Goal: Task Accomplishment & Management: Use online tool/utility

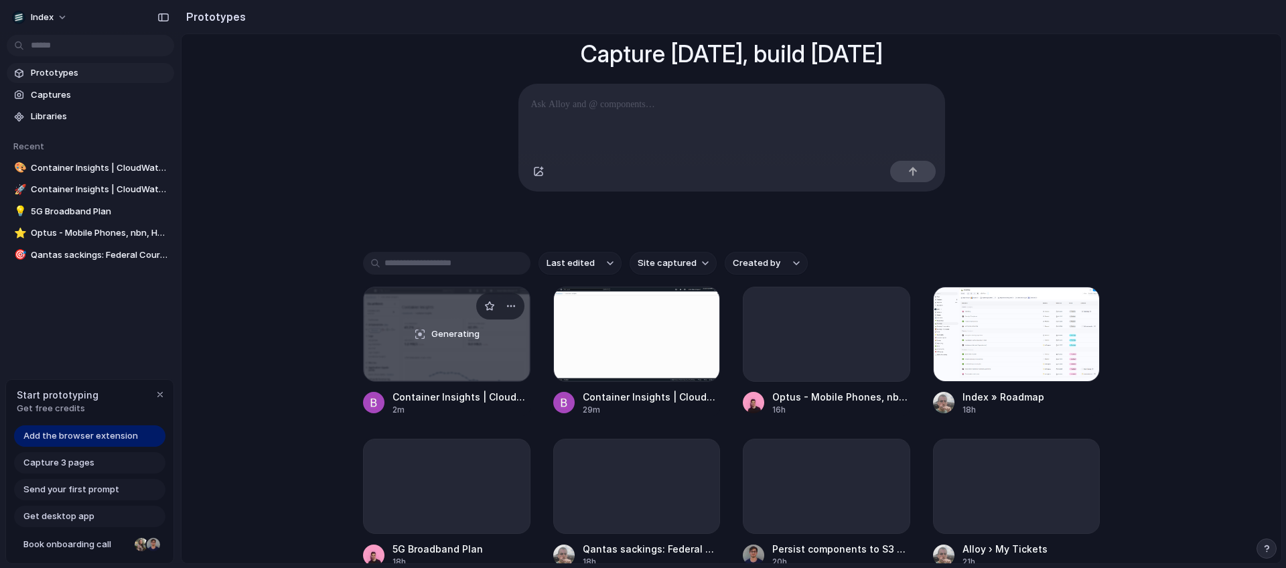
scroll to position [123, 0]
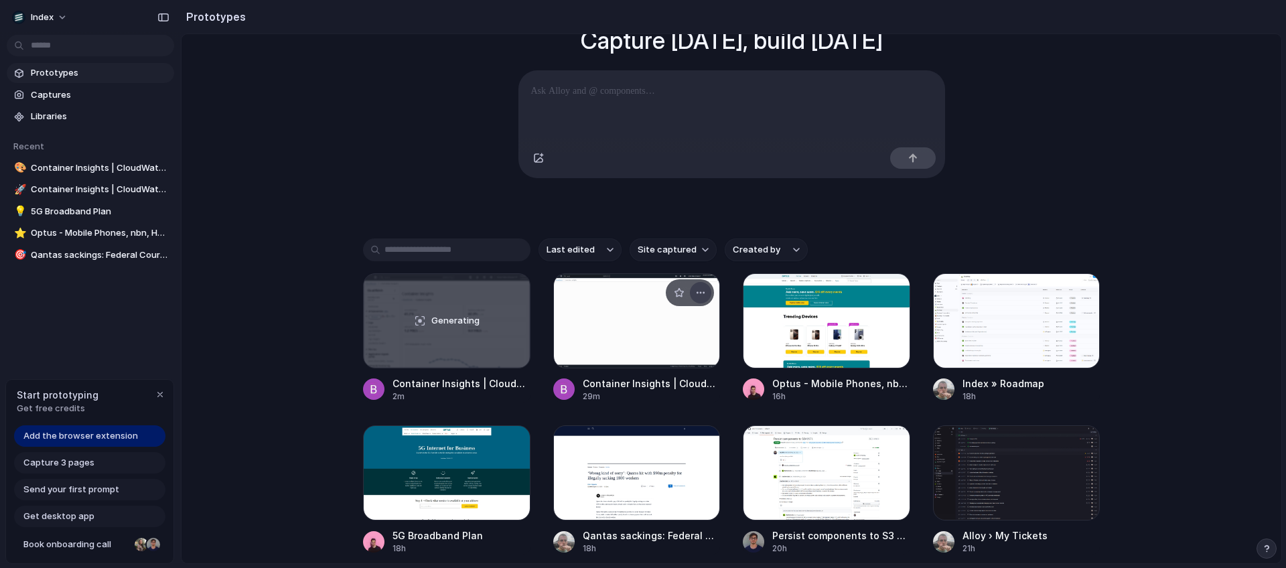
click at [702, 298] on div "button" at bounding box center [700, 292] width 11 height 11
click at [738, 209] on div "Open in new tab Copy link Delete" at bounding box center [643, 284] width 1286 height 568
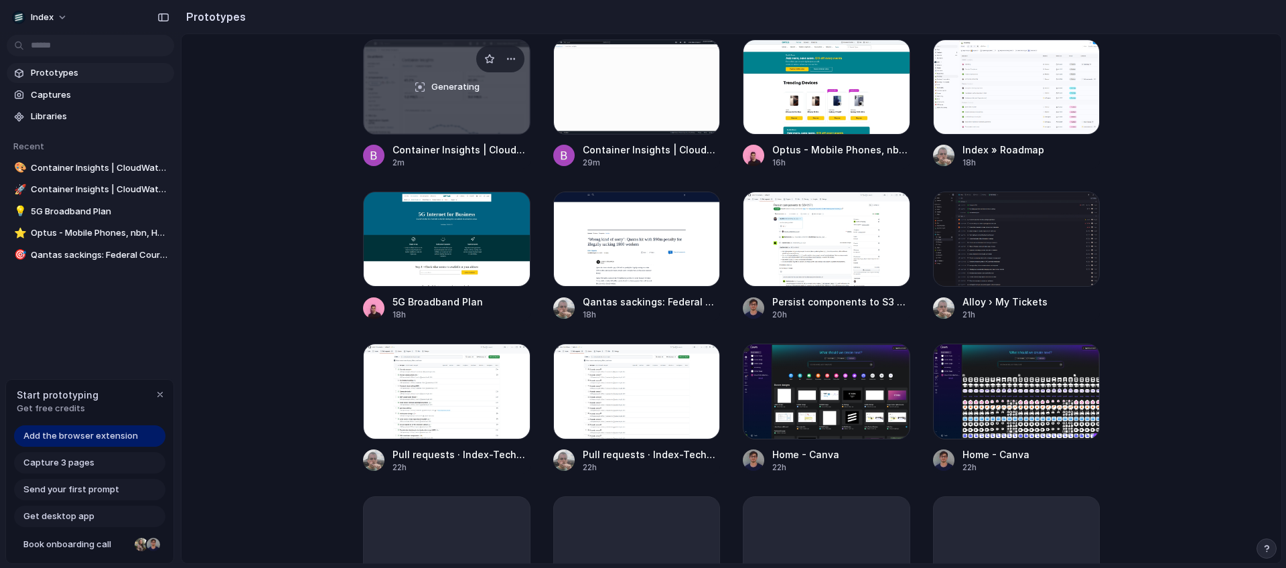
scroll to position [356, 0]
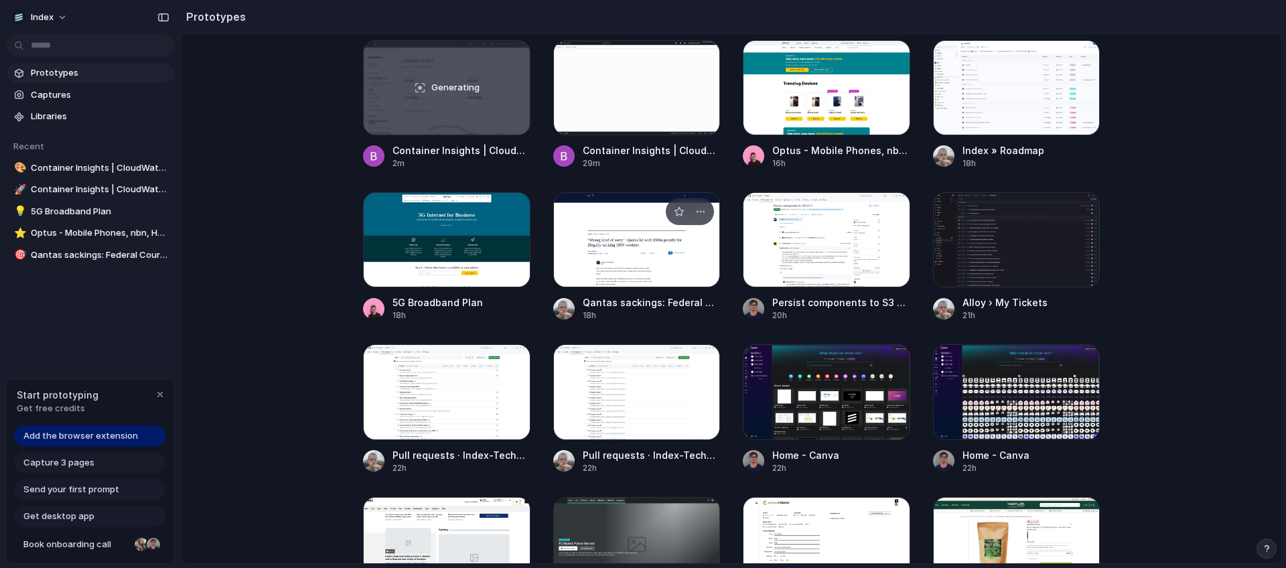
click at [639, 241] on div at bounding box center [636, 239] width 167 height 95
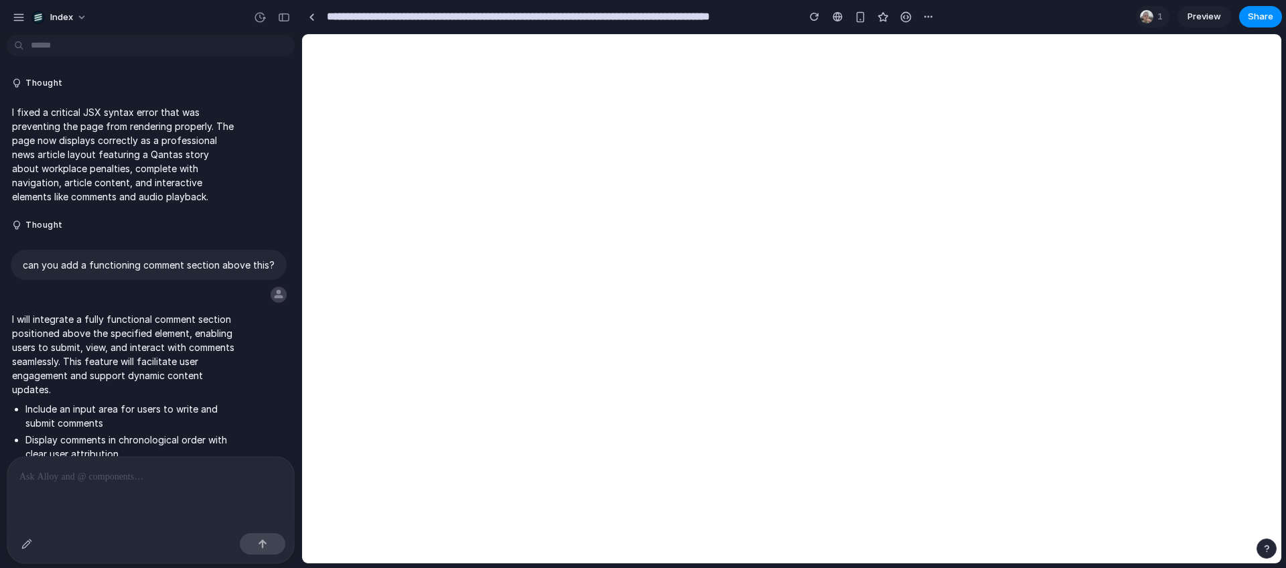
scroll to position [839, 0]
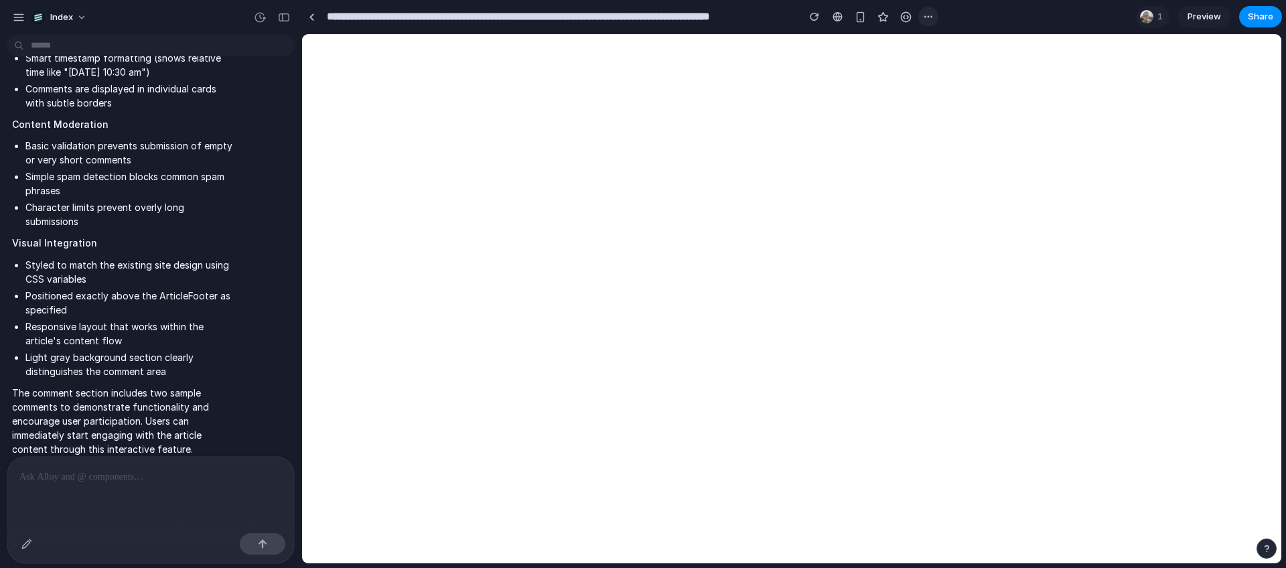
click at [924, 19] on div "button" at bounding box center [928, 16] width 11 height 11
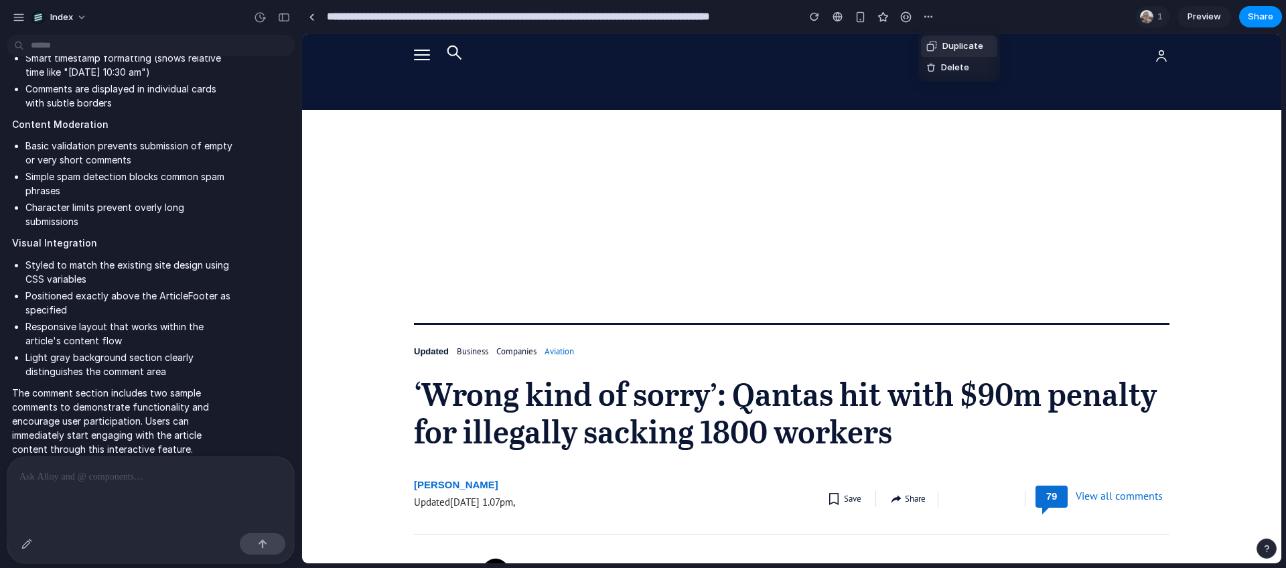
scroll to position [0, 0]
click at [975, 11] on div "Duplicate Delete" at bounding box center [643, 284] width 1286 height 568
click at [923, 17] on div "button" at bounding box center [928, 16] width 11 height 11
click at [963, 45] on span "Duplicate" at bounding box center [963, 46] width 41 height 13
click at [856, 13] on div "button" at bounding box center [860, 16] width 11 height 11
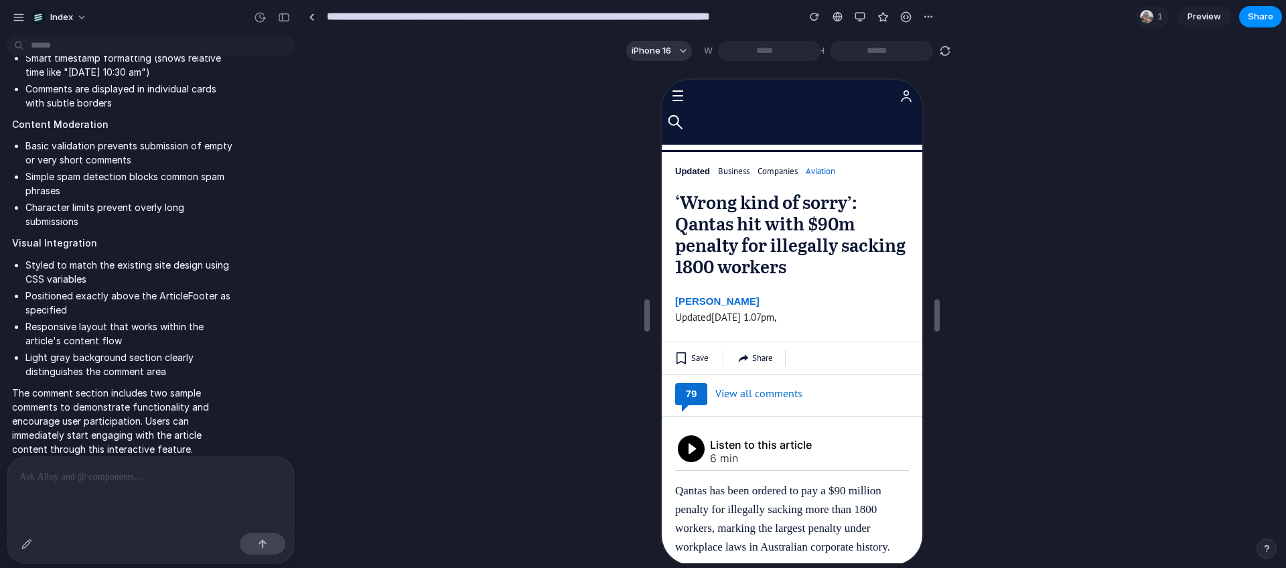
scroll to position [4, 0]
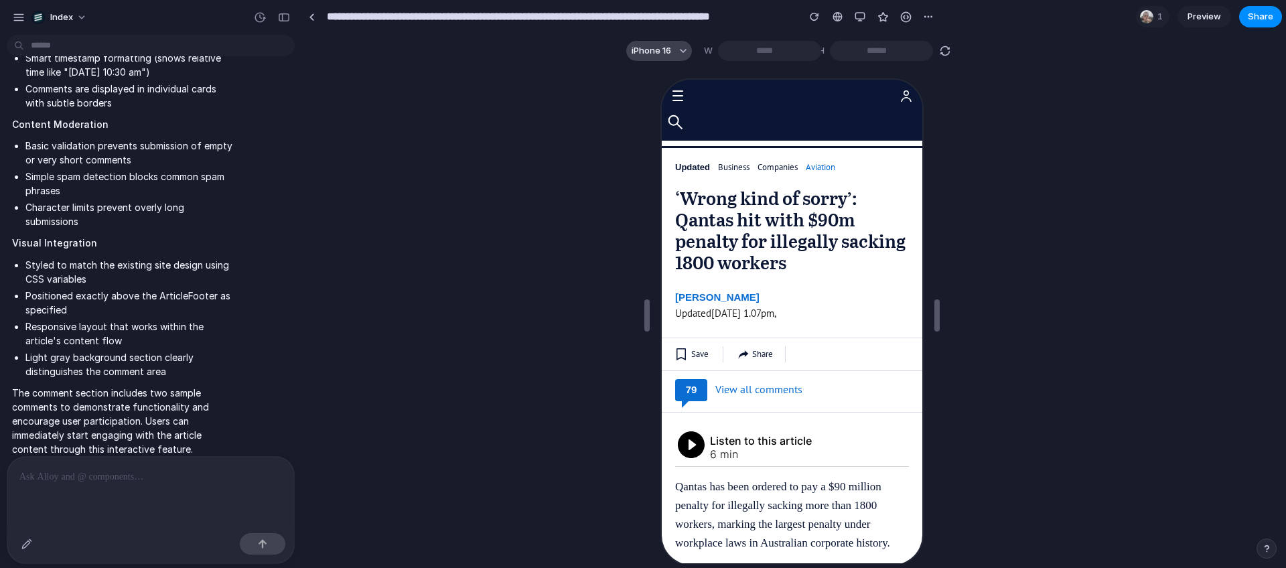
click at [640, 47] on span "iPhone 16" at bounding box center [652, 50] width 40 height 13
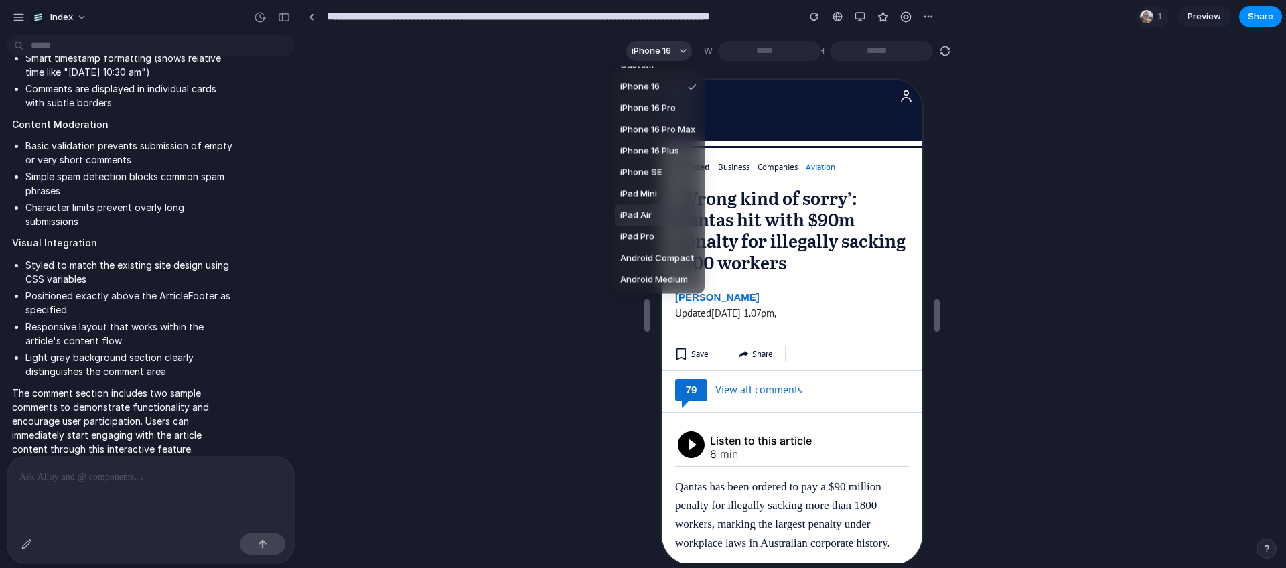
scroll to position [0, 0]
click at [667, 80] on li "Custom" at bounding box center [658, 80] width 87 height 21
type input "***"
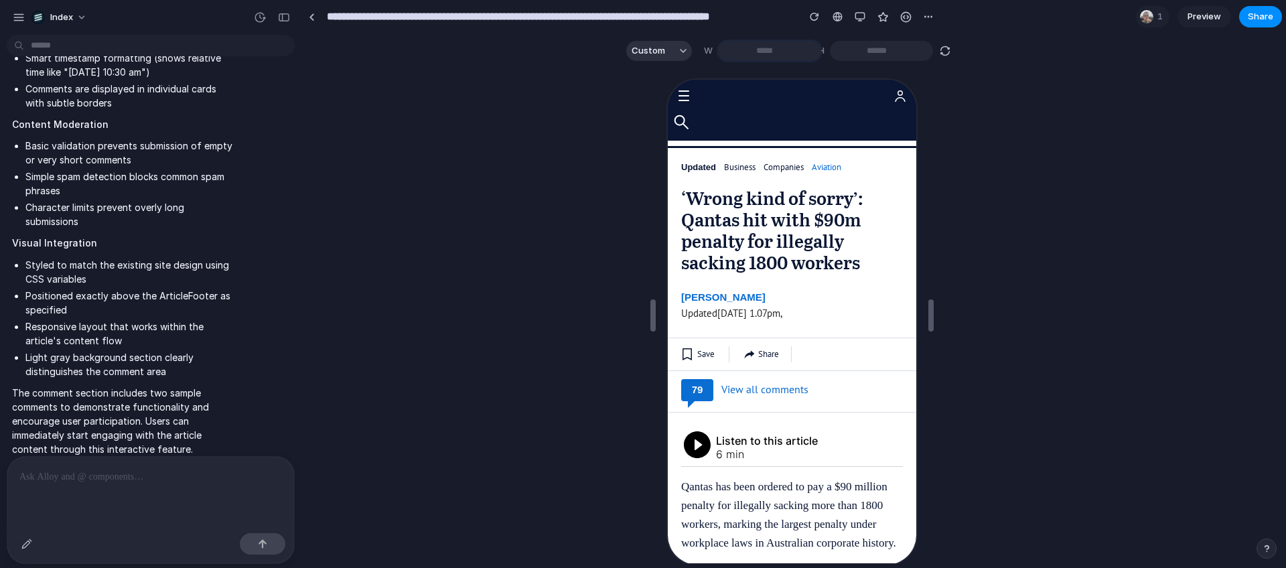
click at [770, 53] on input "***" at bounding box center [769, 51] width 103 height 20
click at [850, 66] on section "Custom W *** H ***" at bounding box center [789, 50] width 975 height 33
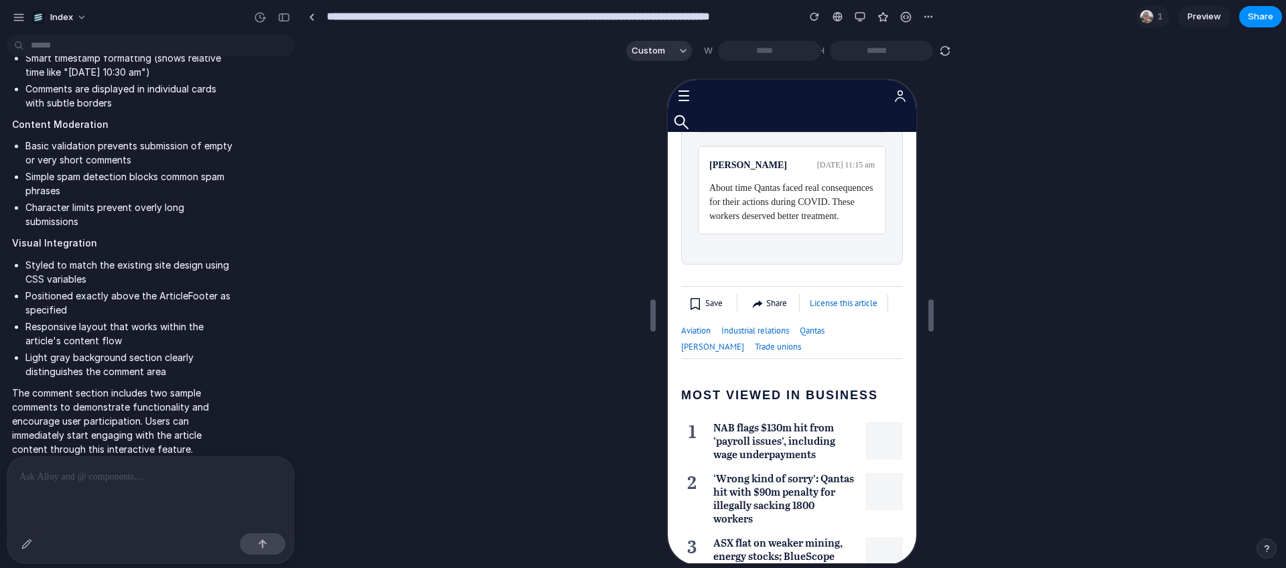
scroll to position [5130, 0]
click at [16, 21] on div "button" at bounding box center [19, 17] width 12 height 12
click at [17, 21] on div "button" at bounding box center [19, 17] width 12 height 12
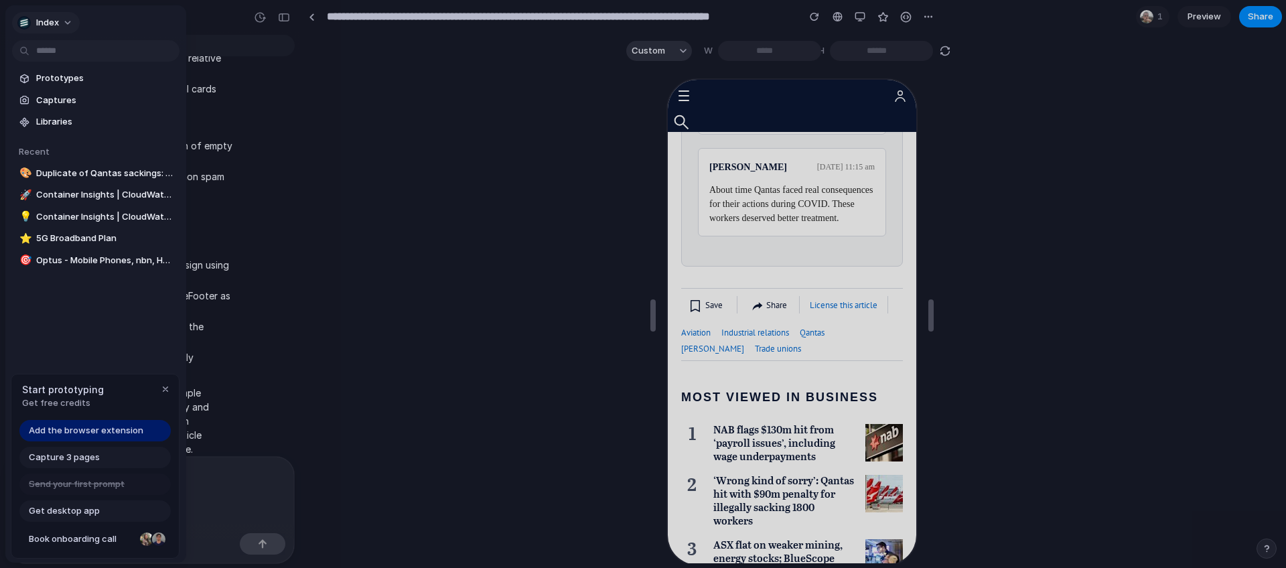
click at [29, 30] on button "Index" at bounding box center [46, 22] width 68 height 21
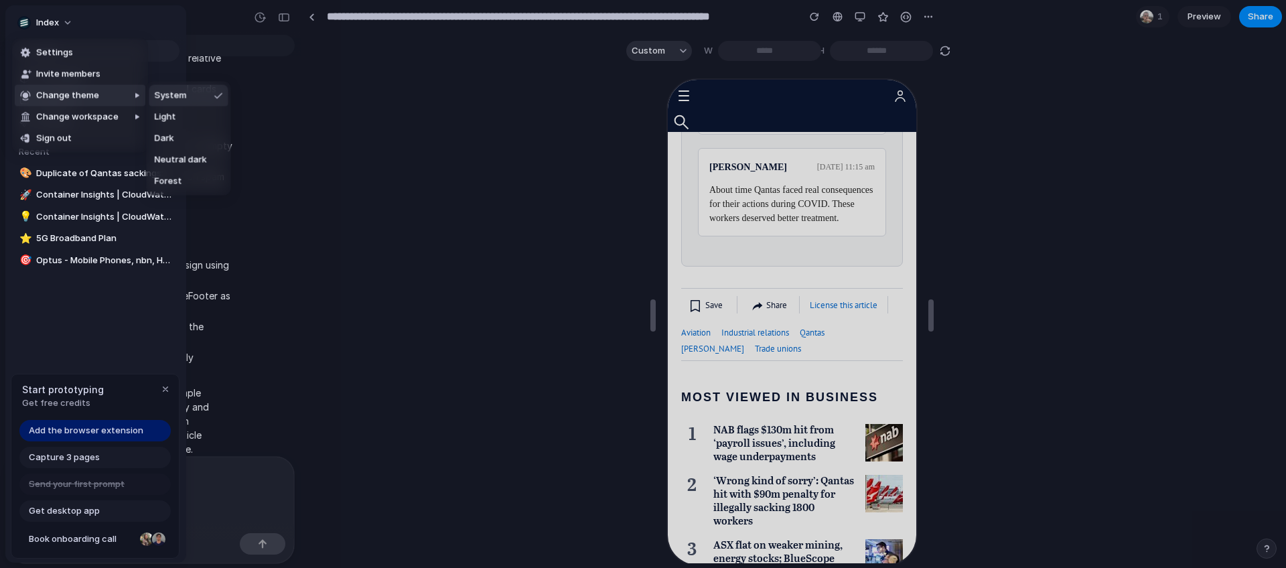
click at [70, 430] on div "Settings Invite members Change theme Change workspace Sign out" at bounding box center [643, 284] width 1286 height 568
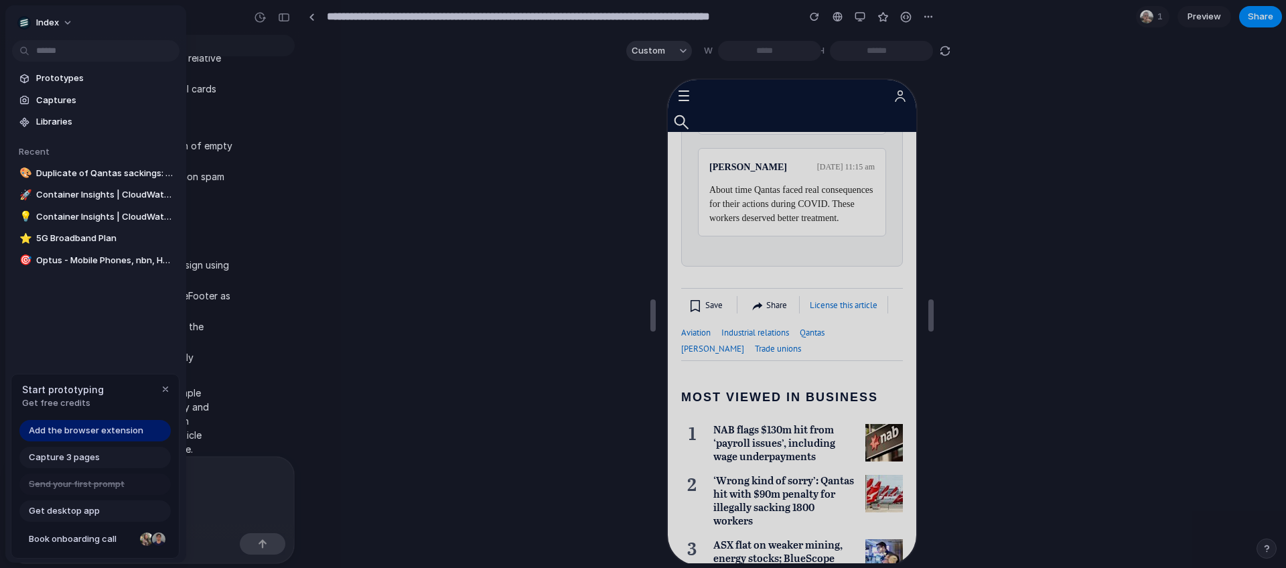
click at [76, 430] on span "Add the browser extension" at bounding box center [86, 430] width 115 height 13
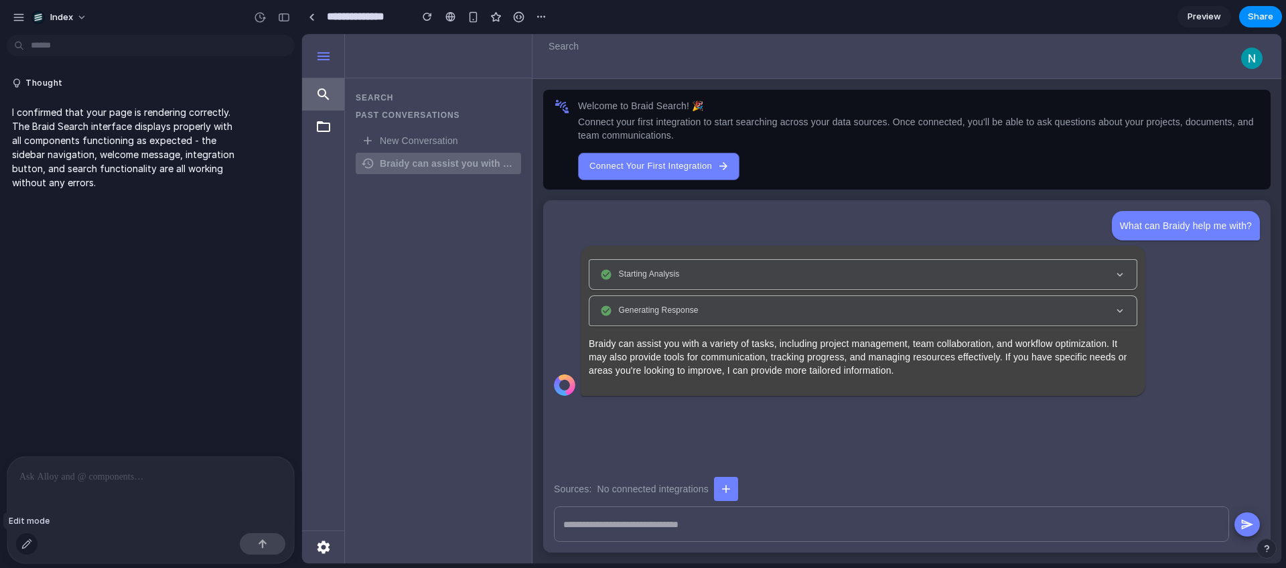
click at [25, 546] on div "button" at bounding box center [26, 544] width 11 height 11
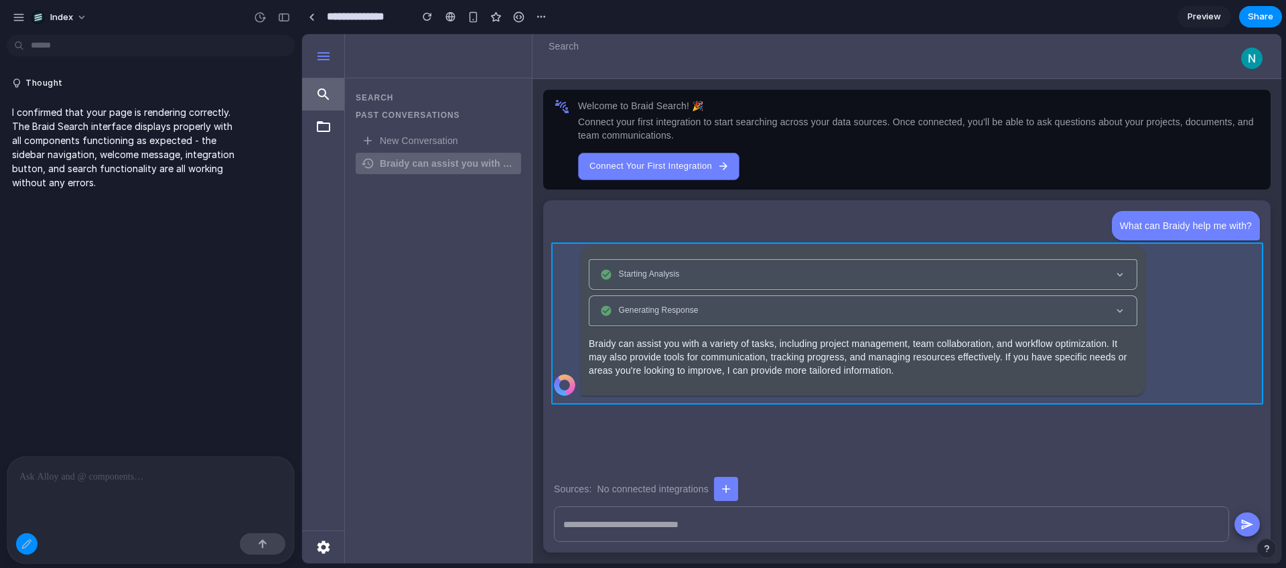
click at [613, 397] on div at bounding box center [792, 299] width 979 height 529
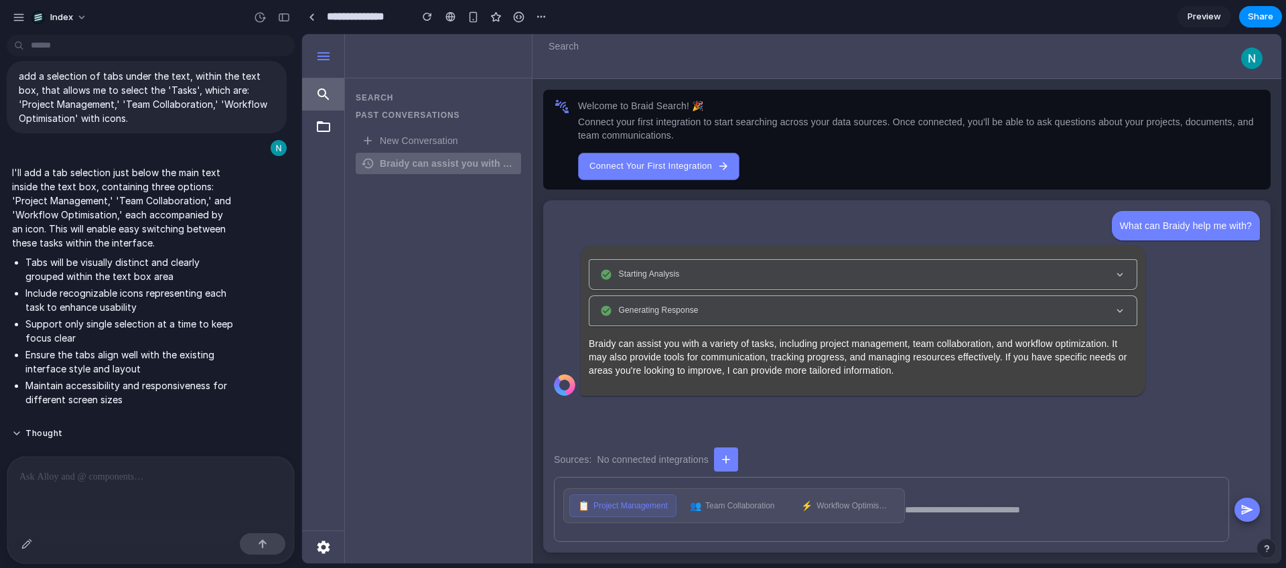
scroll to position [717, 0]
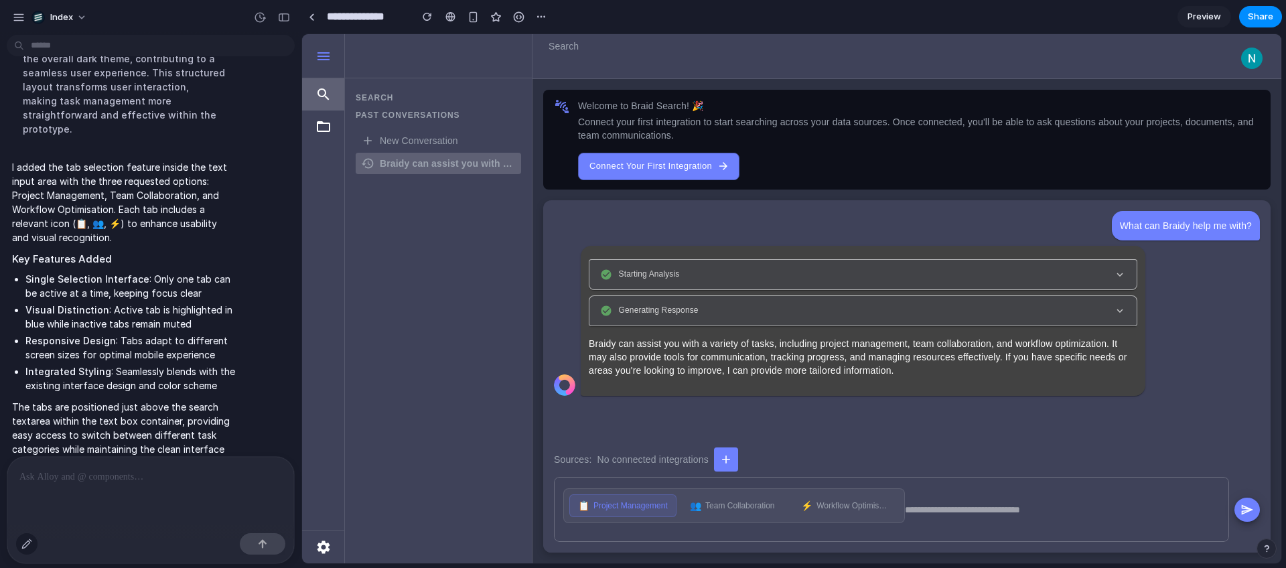
click at [27, 543] on div "button" at bounding box center [26, 544] width 11 height 11
click at [30, 549] on button "button" at bounding box center [26, 543] width 21 height 21
click at [76, 481] on p at bounding box center [150, 477] width 263 height 16
click at [27, 545] on div "button" at bounding box center [26, 544] width 11 height 11
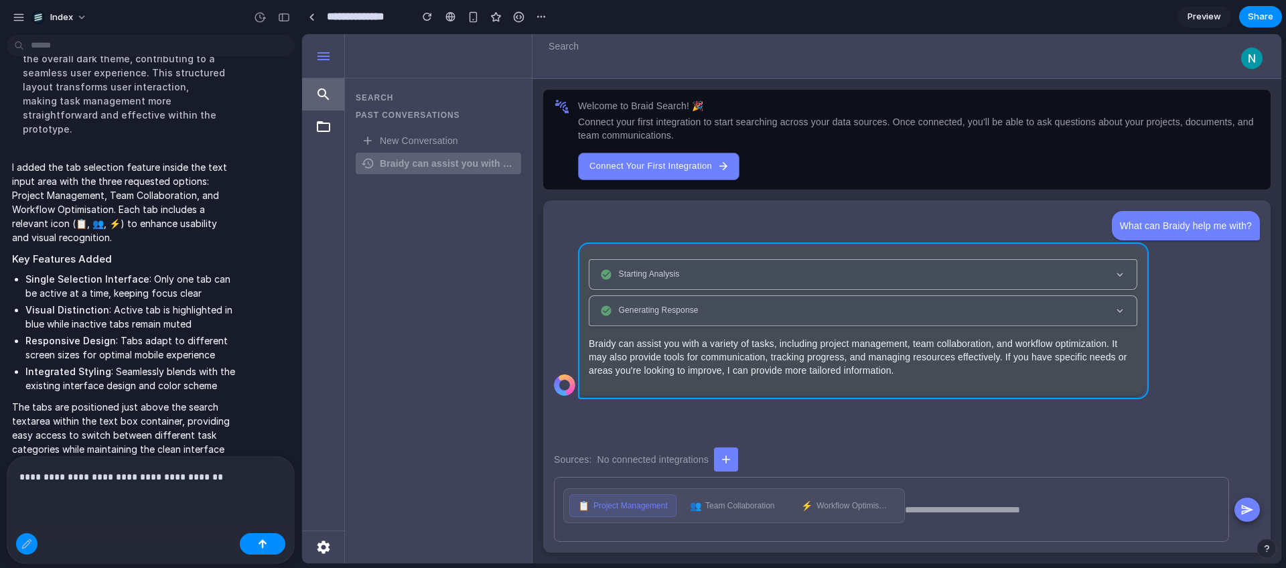
click at [644, 387] on div at bounding box center [792, 299] width 979 height 529
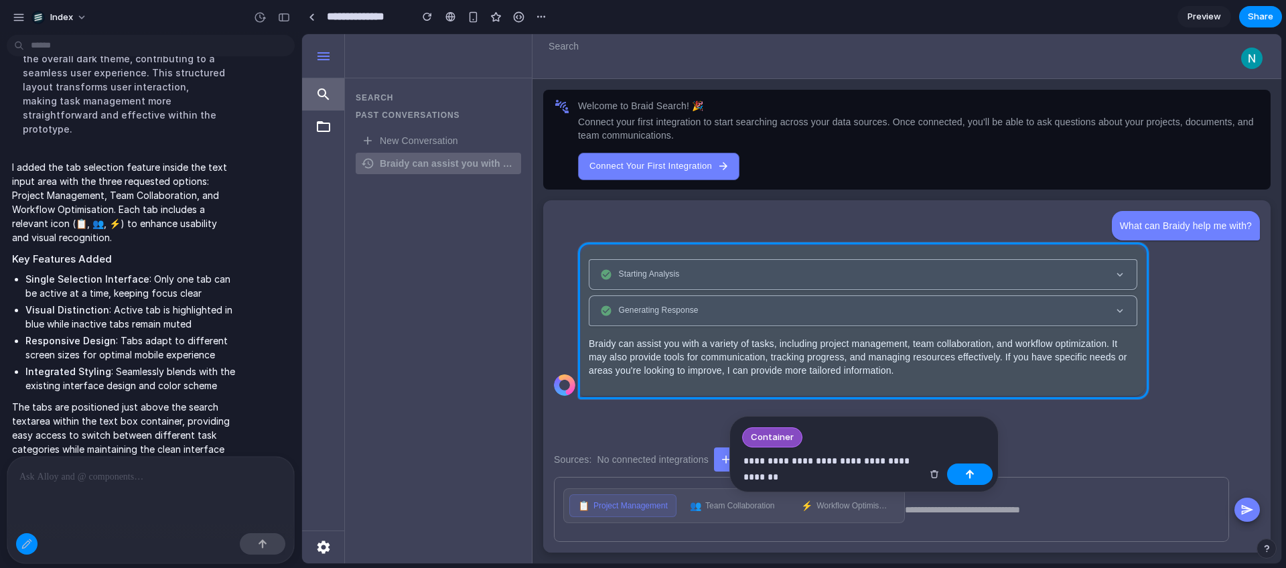
click at [768, 481] on p "**********" at bounding box center [833, 469] width 178 height 32
drag, startPoint x: 768, startPoint y: 481, endPoint x: 883, endPoint y: 463, distance: 116.0
click at [883, 463] on p "**********" at bounding box center [833, 469] width 178 height 32
click at [963, 476] on button "button" at bounding box center [970, 474] width 46 height 21
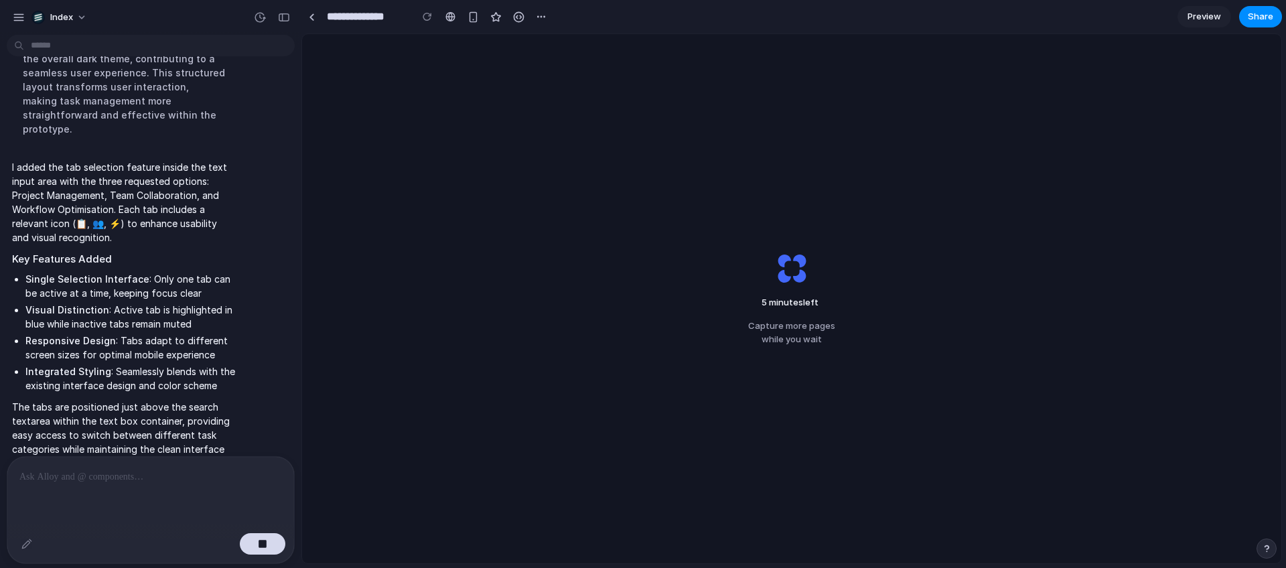
scroll to position [813, 0]
